Goal: Task Accomplishment & Management: Manage account settings

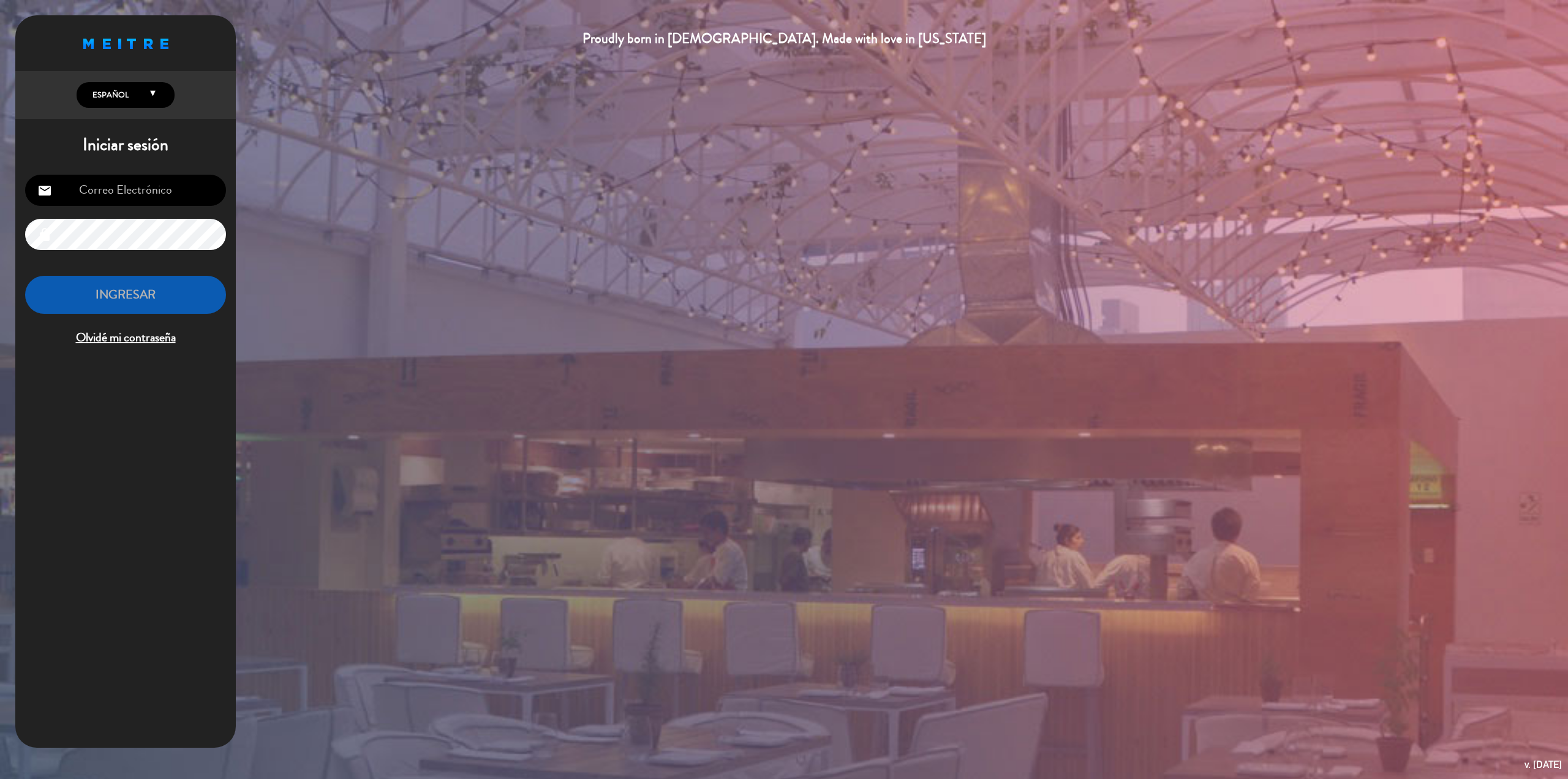
click at [171, 200] on input "email" at bounding box center [126, 190] width 201 height 31
type input "martinj.fernandez@gmail.com"
click at [135, 296] on button "INGRESAR" at bounding box center [126, 295] width 201 height 39
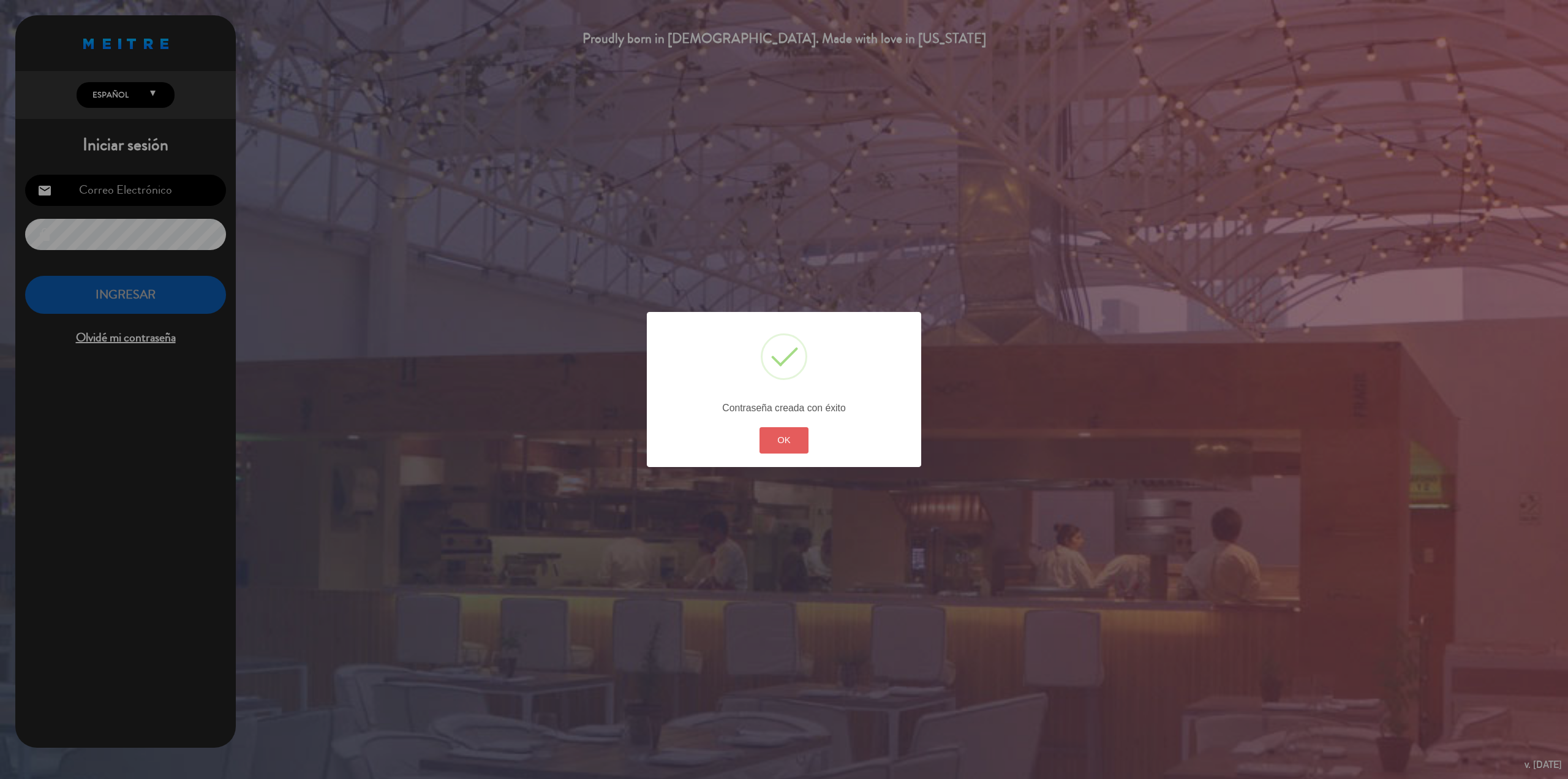
click at [787, 439] on button "OK" at bounding box center [784, 440] width 50 height 27
